Goal: Check status: Check status

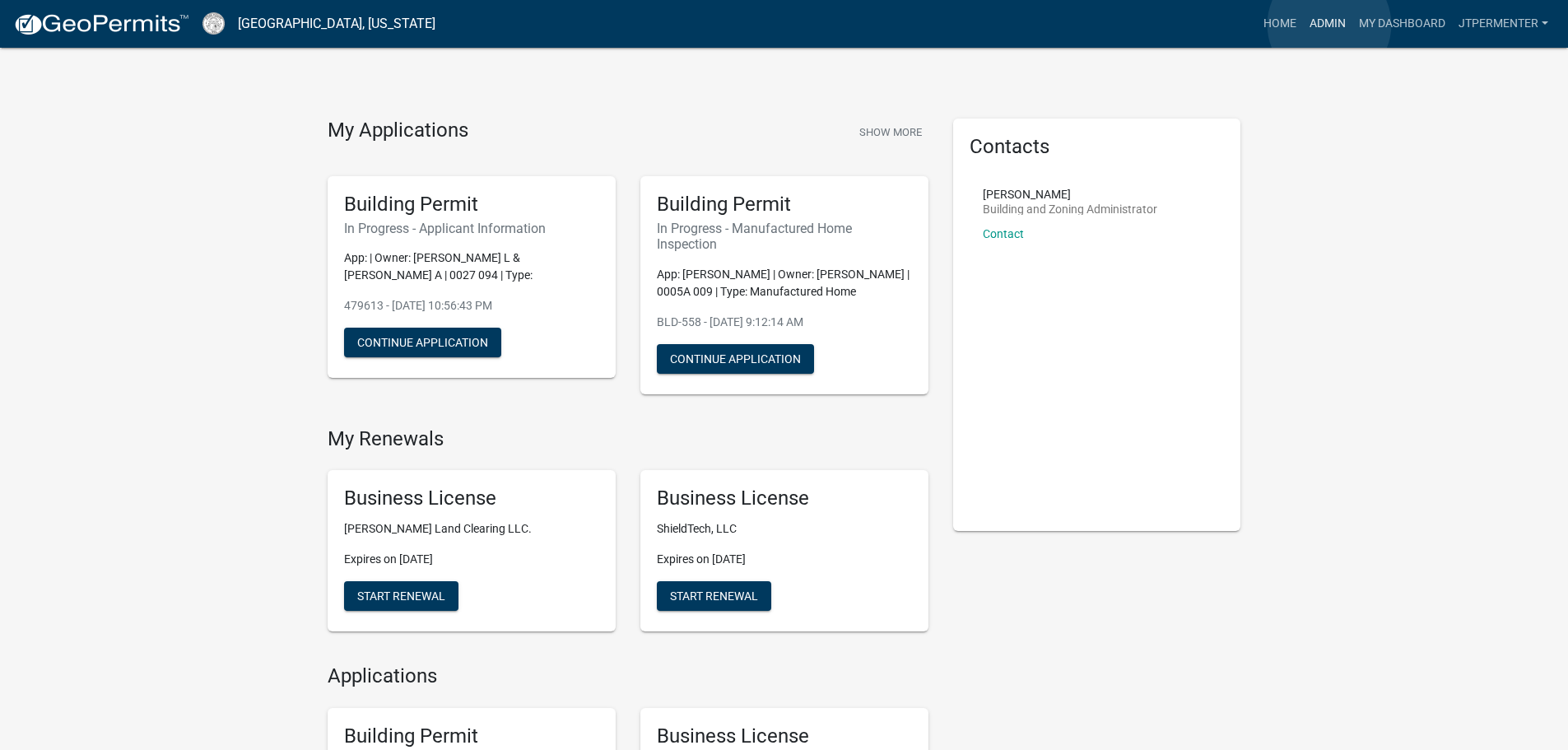
click at [1329, 25] on link "Admin" at bounding box center [1328, 23] width 50 height 31
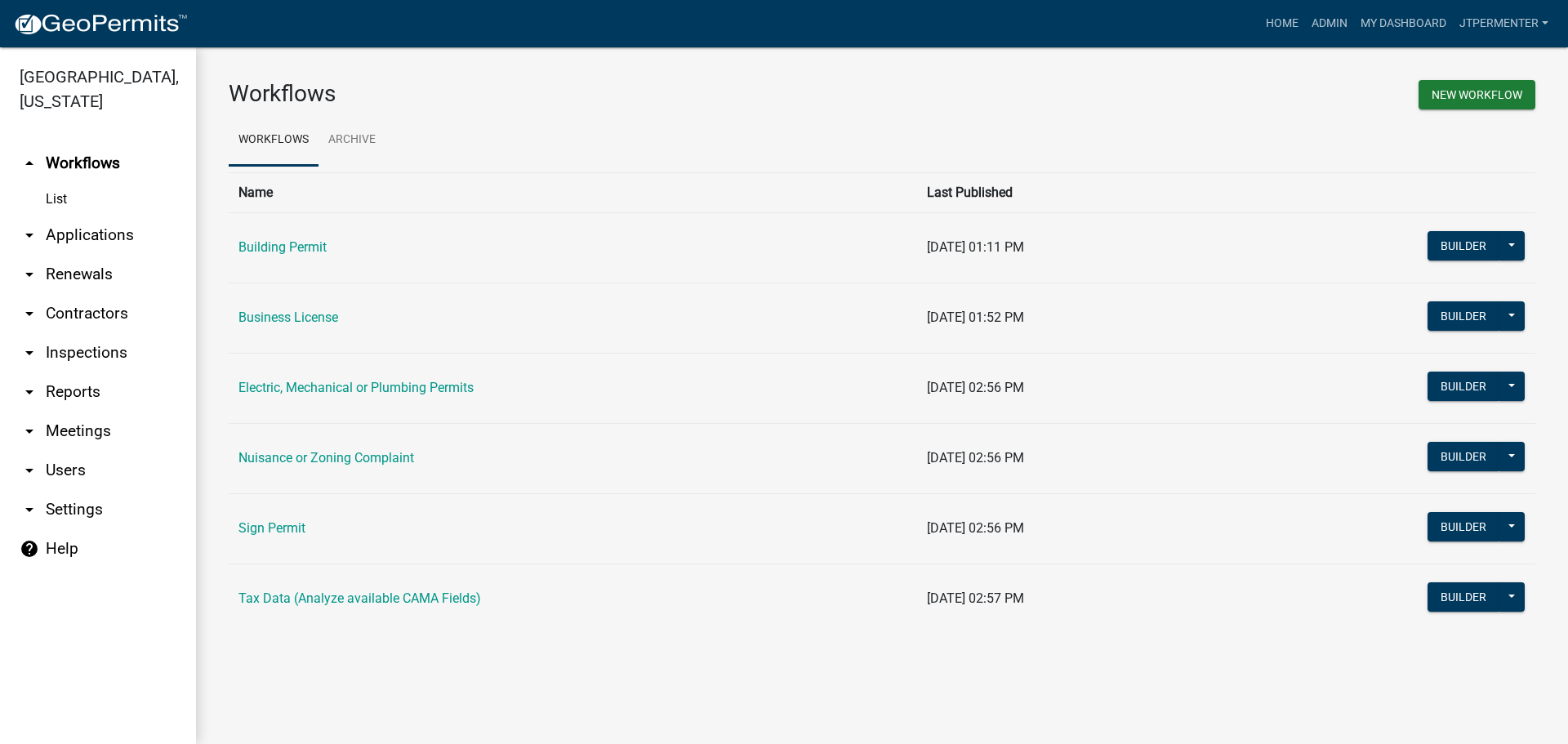
click at [96, 215] on link "arrow_drop_down Applications" at bounding box center [98, 235] width 196 height 40
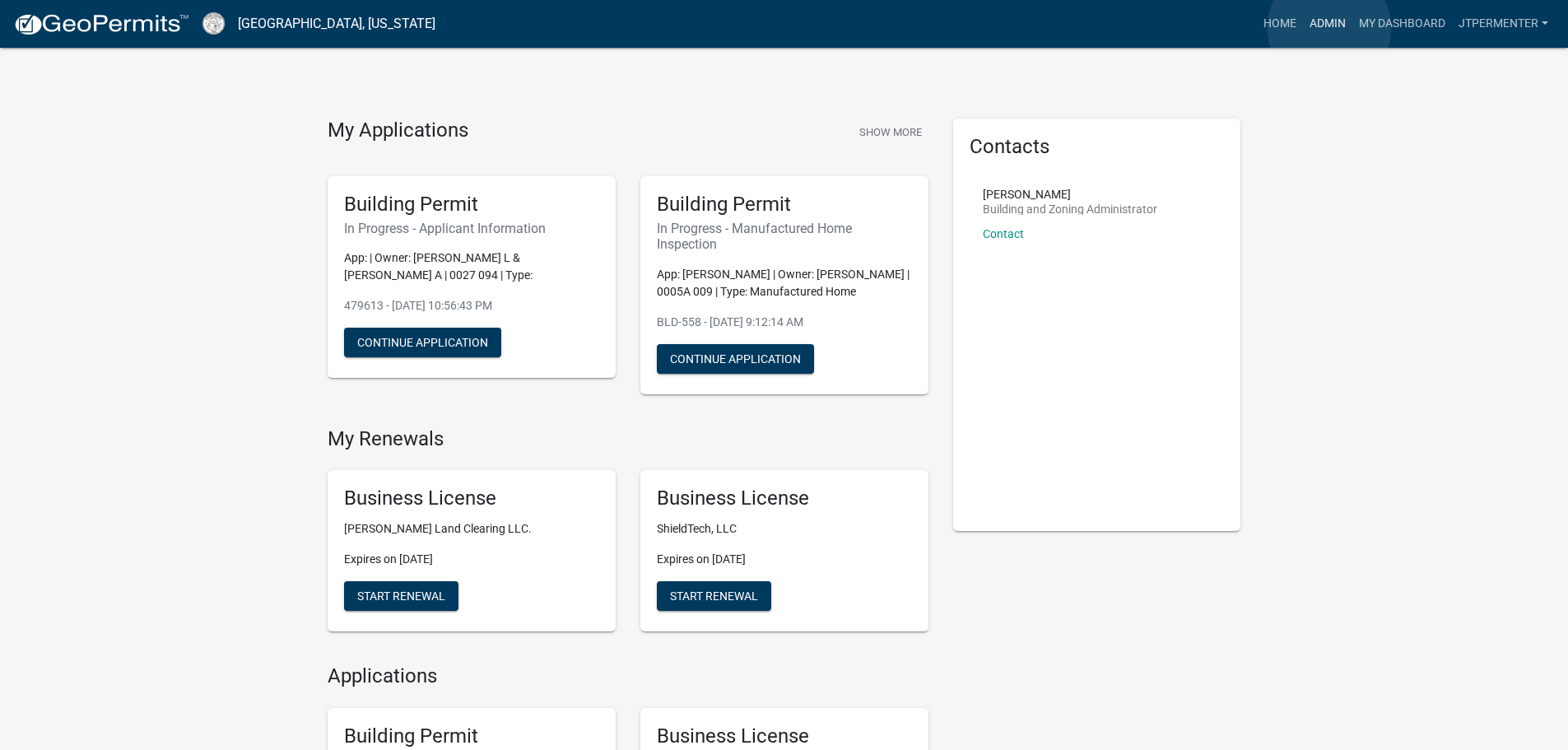
click at [1330, 28] on link "Admin" at bounding box center [1328, 23] width 50 height 31
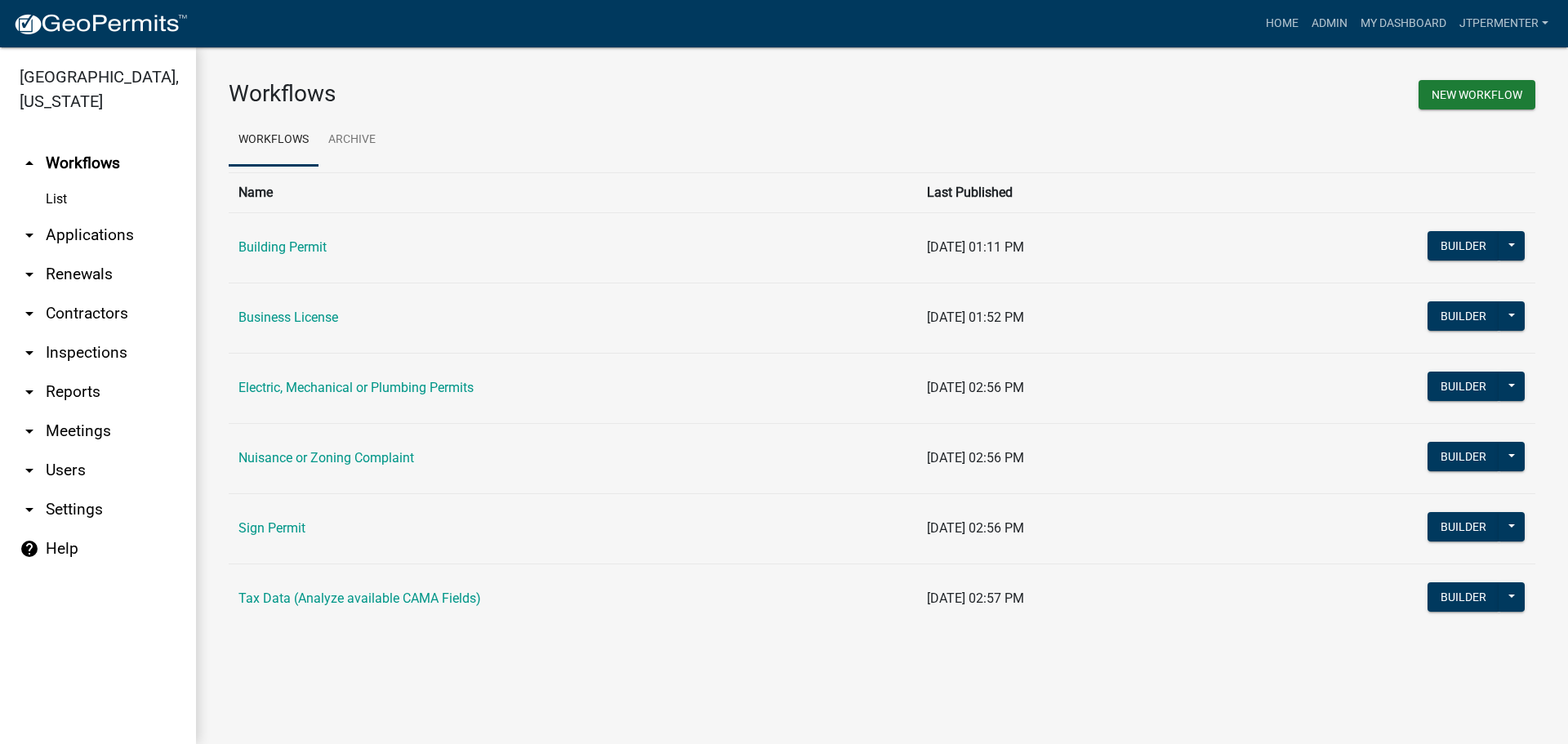
click at [97, 215] on link "arrow_drop_down Applications" at bounding box center [98, 235] width 196 height 40
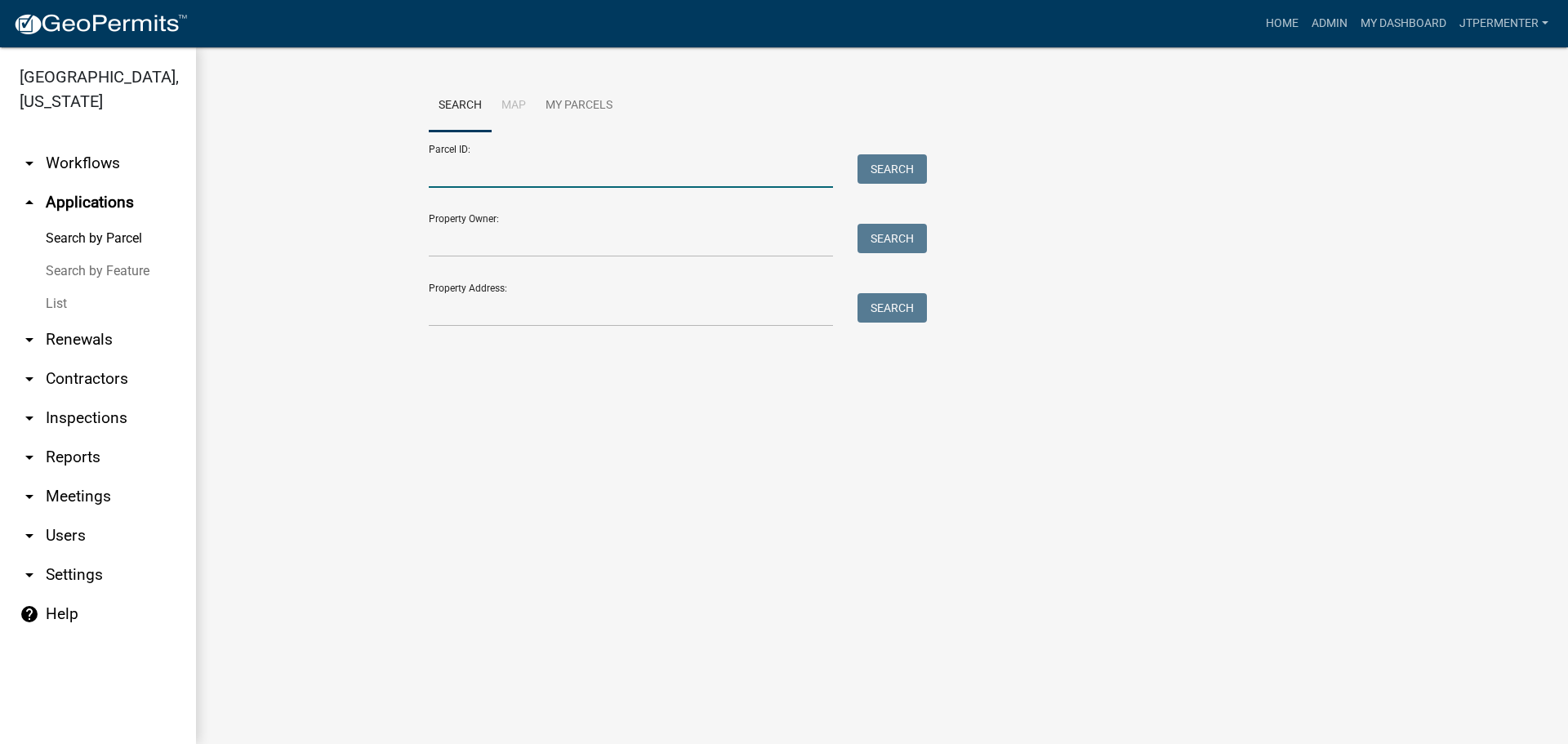
click at [453, 164] on input "Parcel ID:" at bounding box center [631, 171] width 405 height 33
type input "0015 086"
click at [900, 169] on button "Search" at bounding box center [892, 168] width 69 height 29
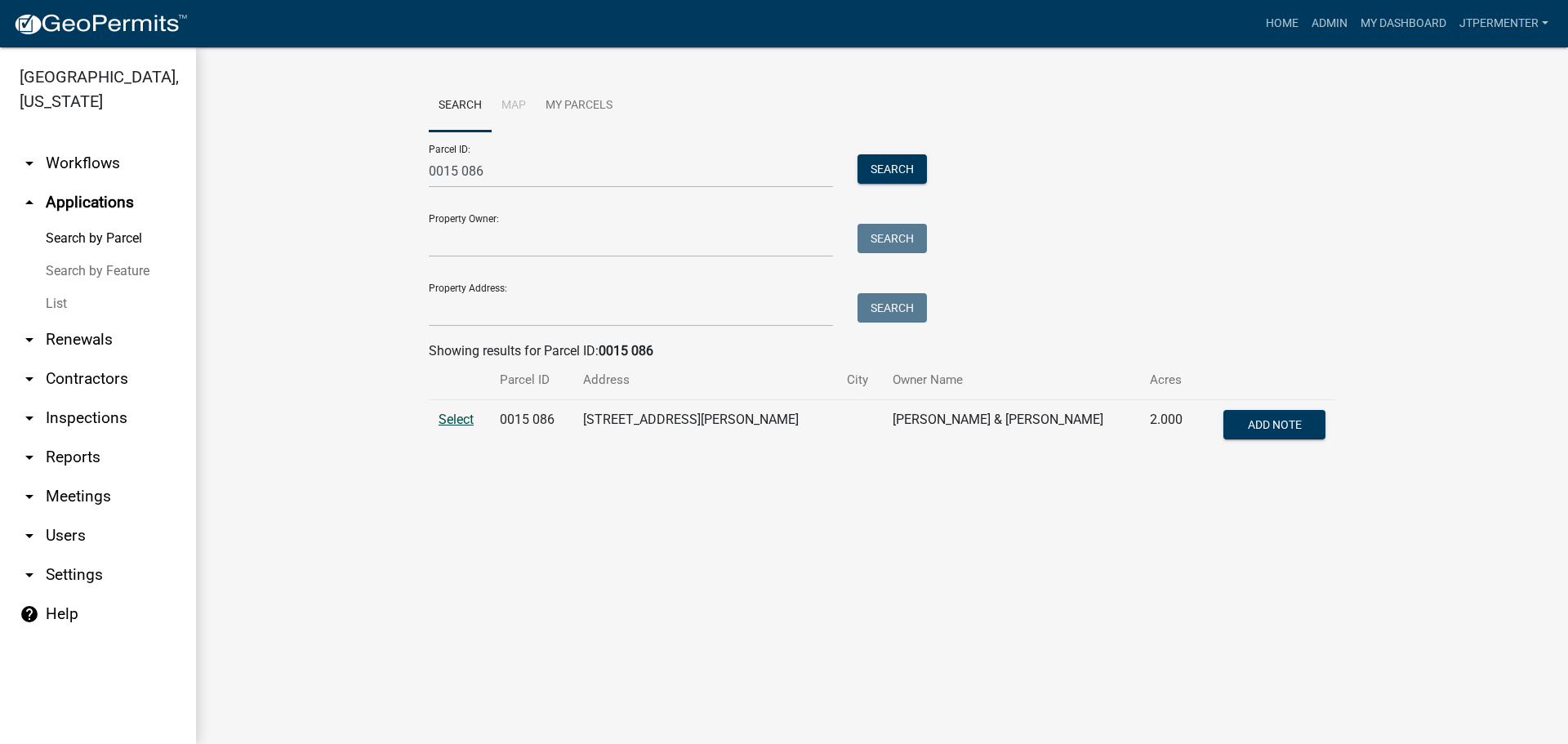
click at [465, 427] on span "Select" at bounding box center [456, 419] width 35 height 16
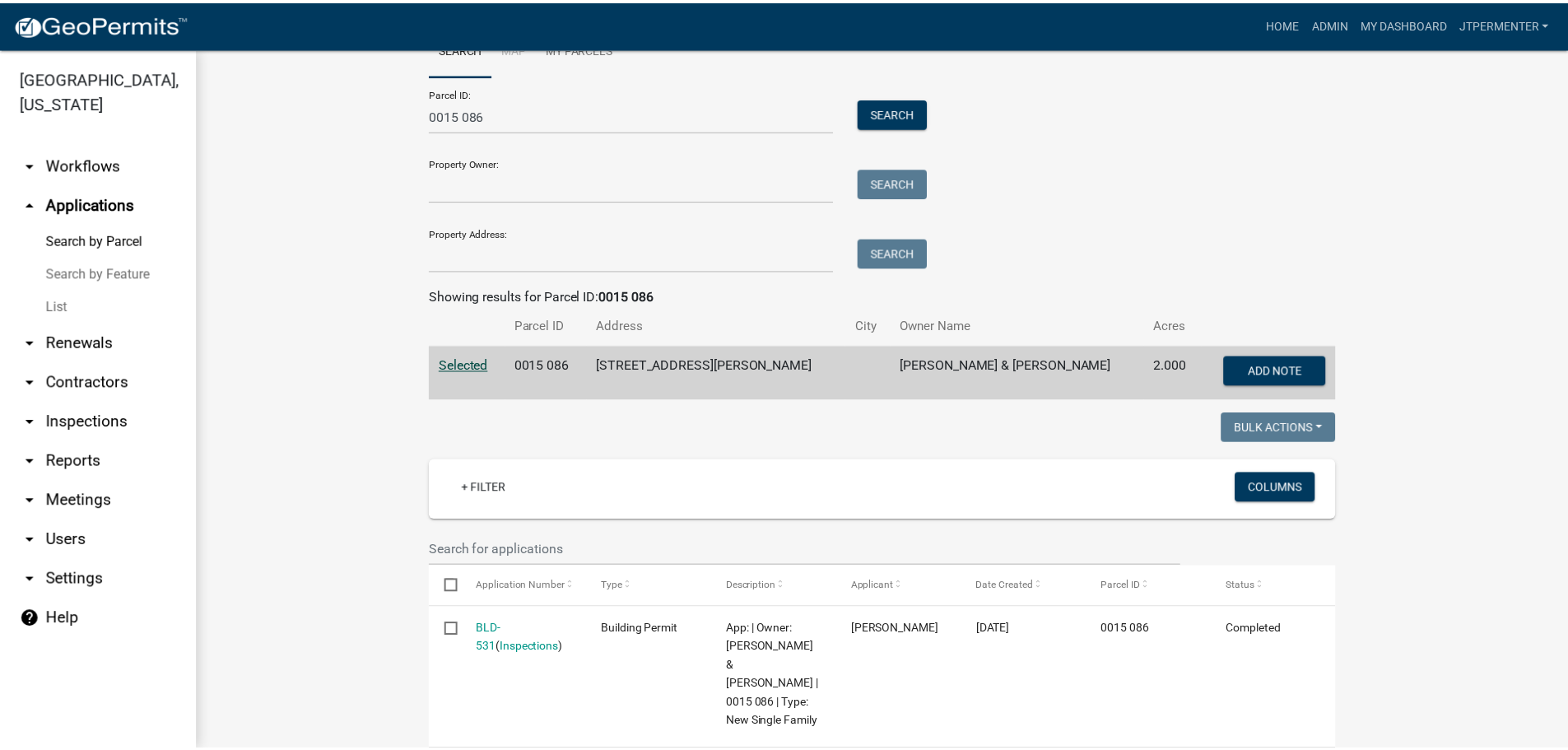
scroll to position [113, 0]
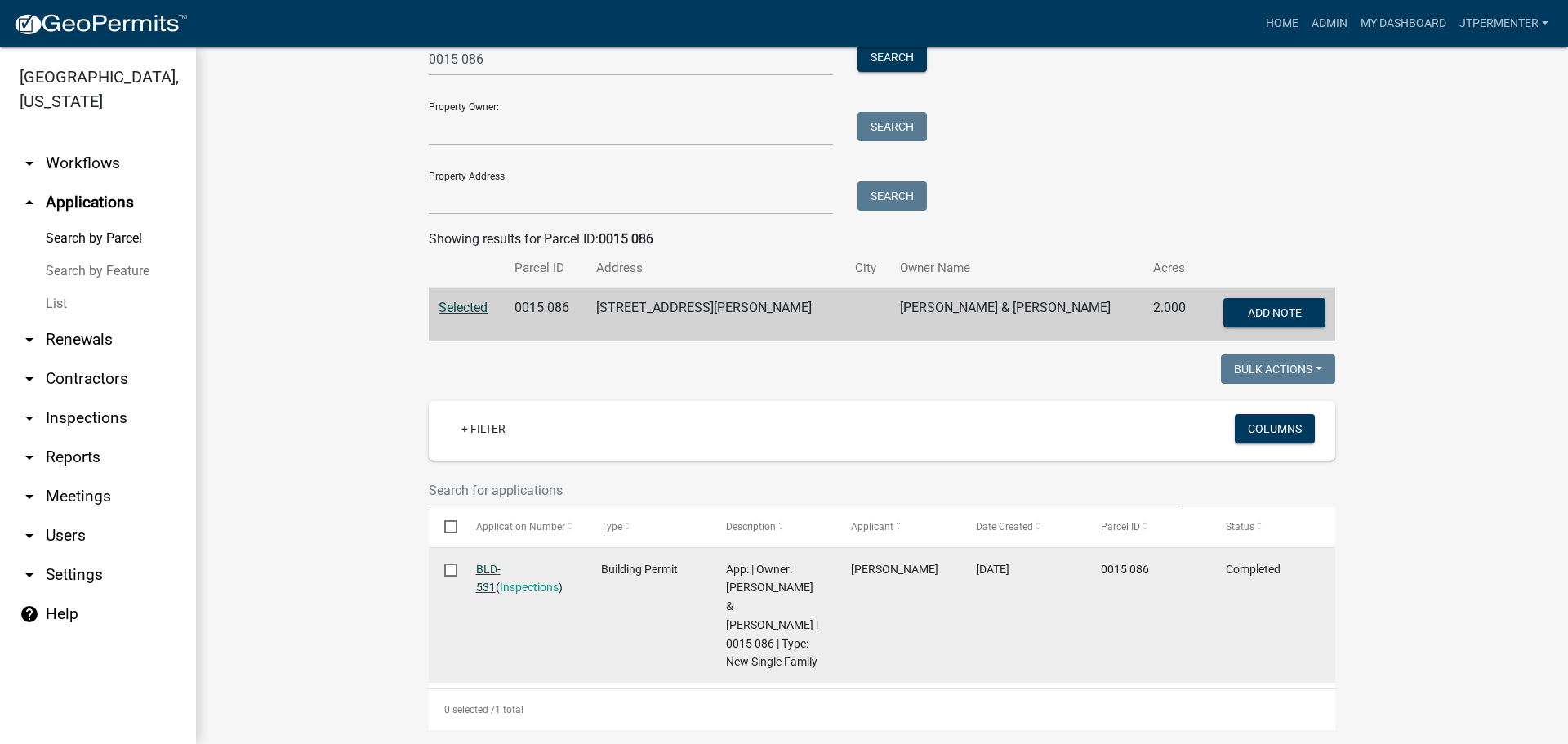
click at [487, 568] on link "BLD-531" at bounding box center [488, 579] width 25 height 32
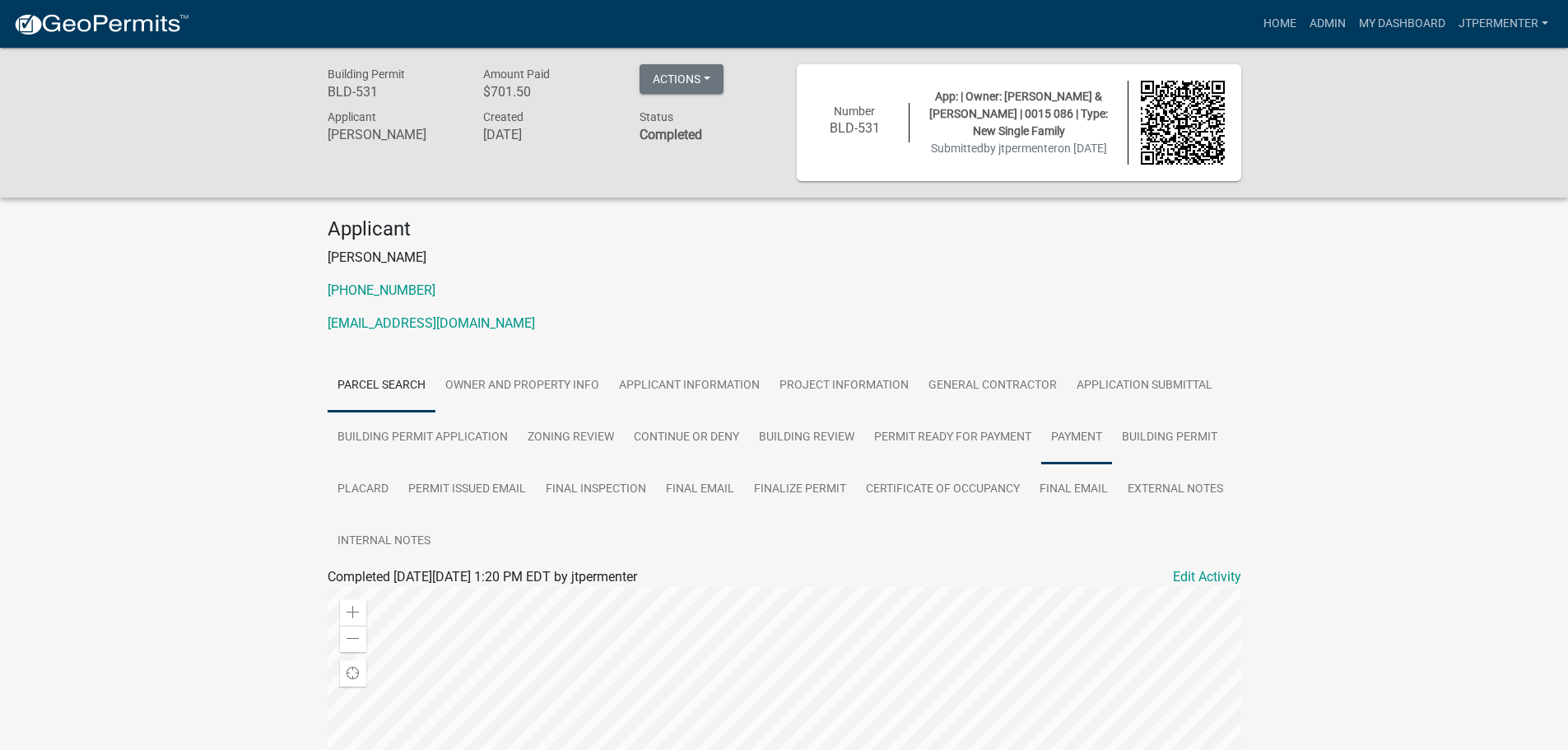
click at [1075, 439] on link "Payment" at bounding box center [1076, 437] width 71 height 52
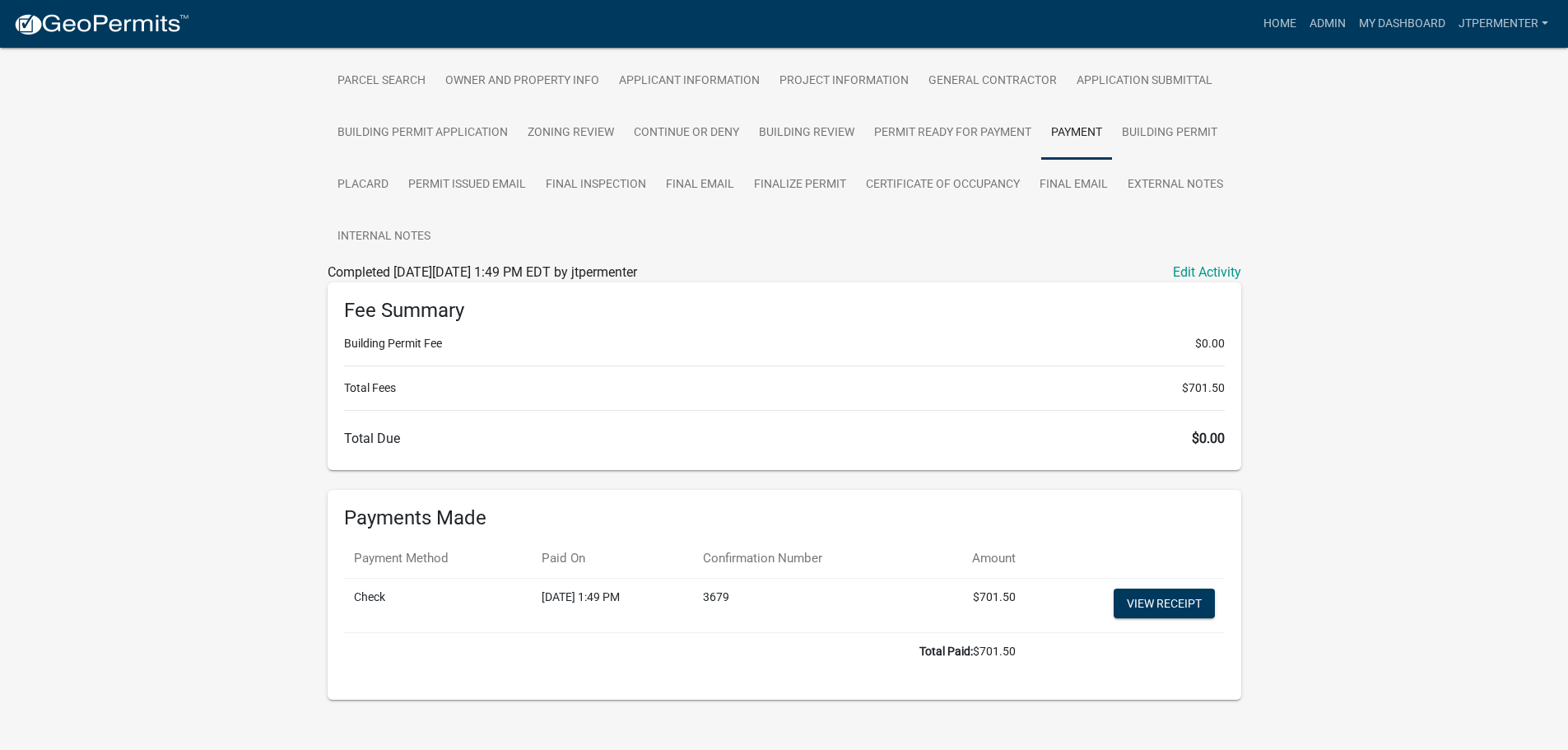
scroll to position [327, 0]
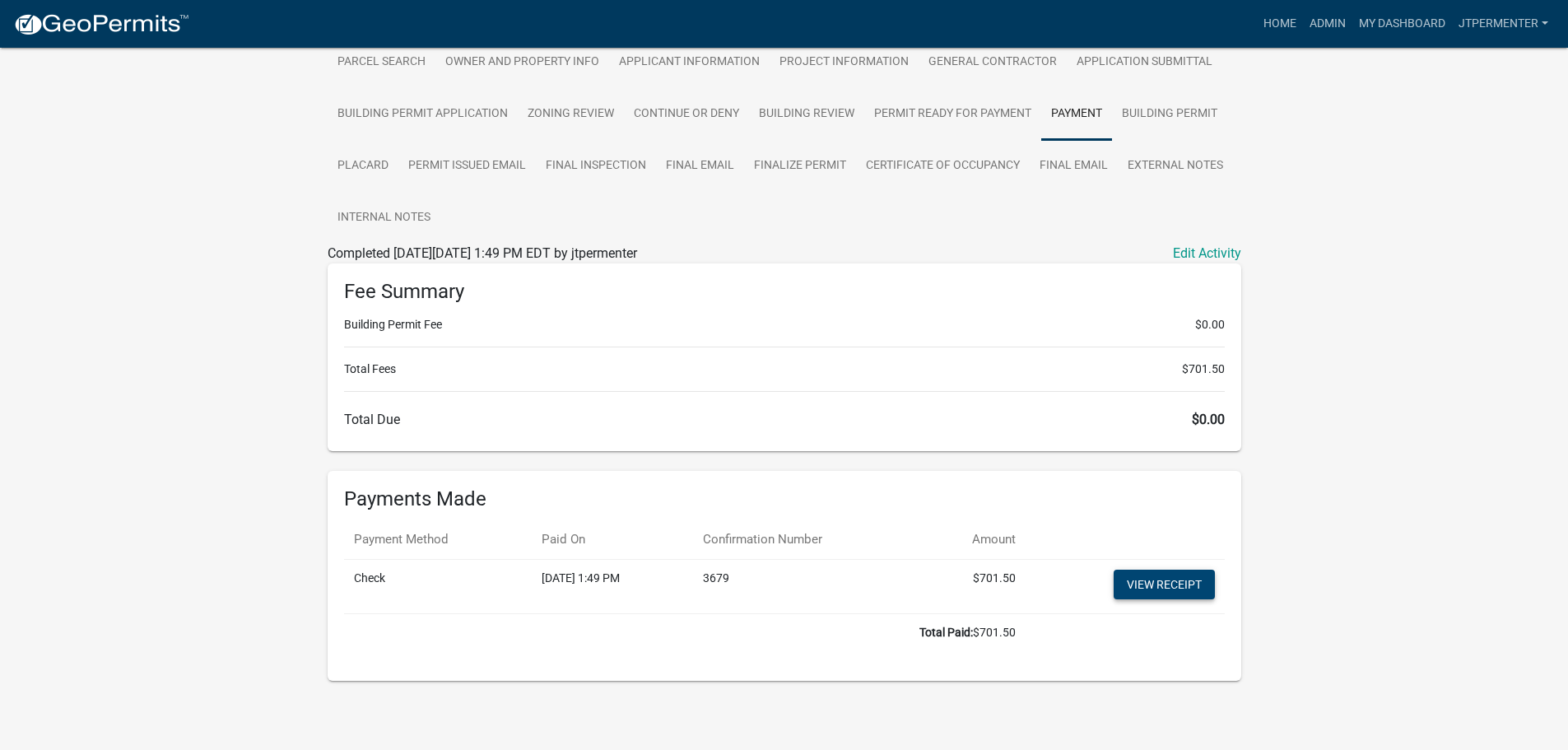
click at [1177, 585] on link "View receipt" at bounding box center [1164, 583] width 101 height 29
